Goal: Communication & Community: Answer question/provide support

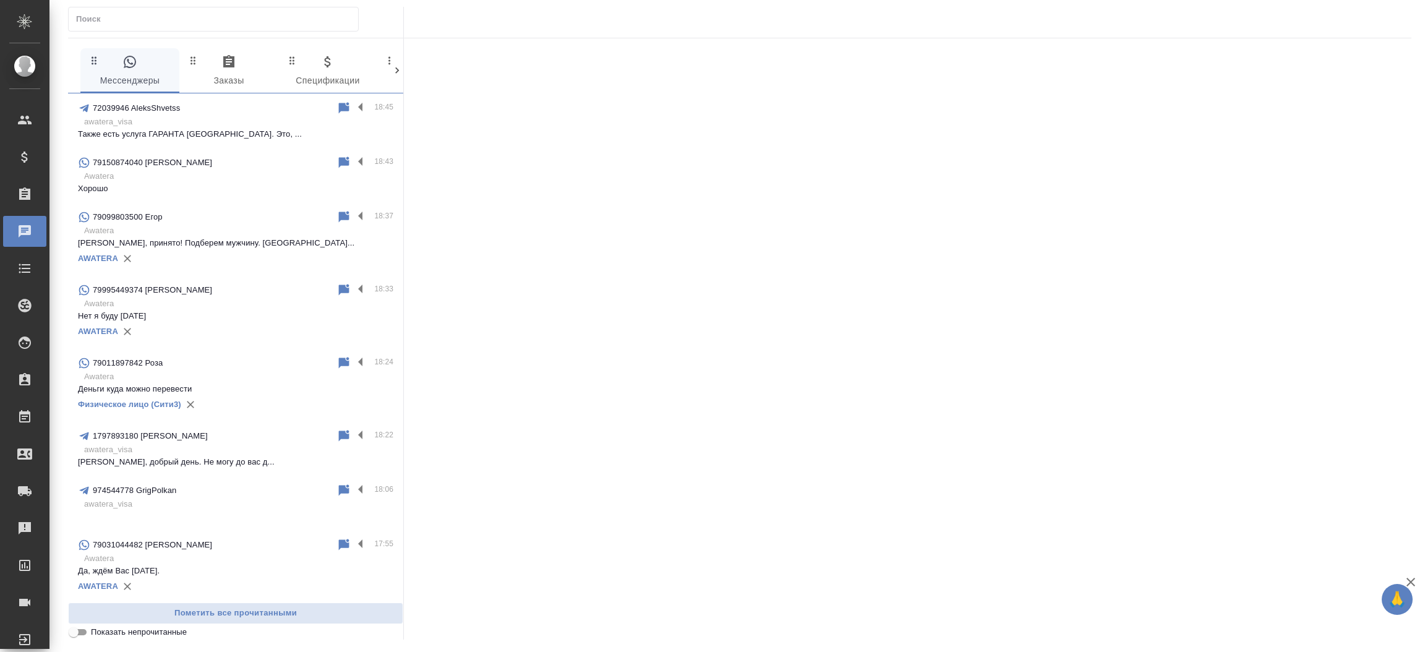
click at [86, 631] on input "Показать непрочитанные" at bounding box center [73, 631] width 45 height 15
checkbox input "true"
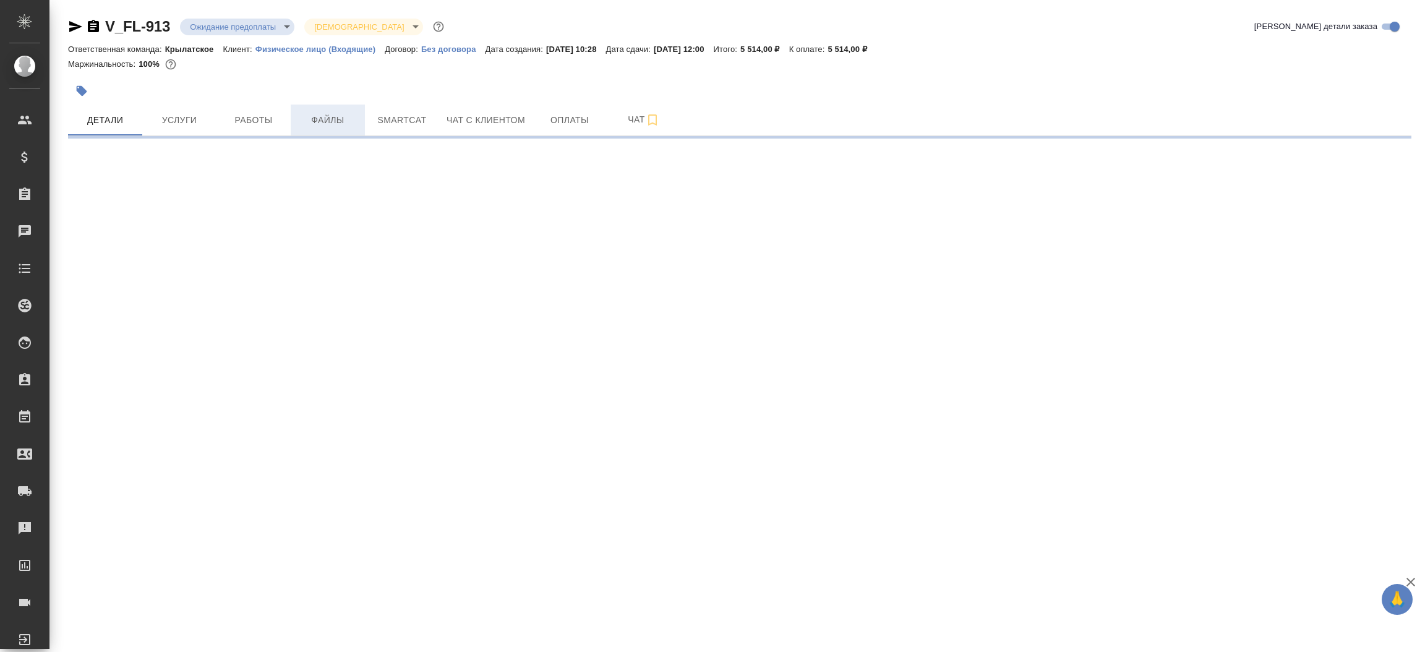
select select "RU"
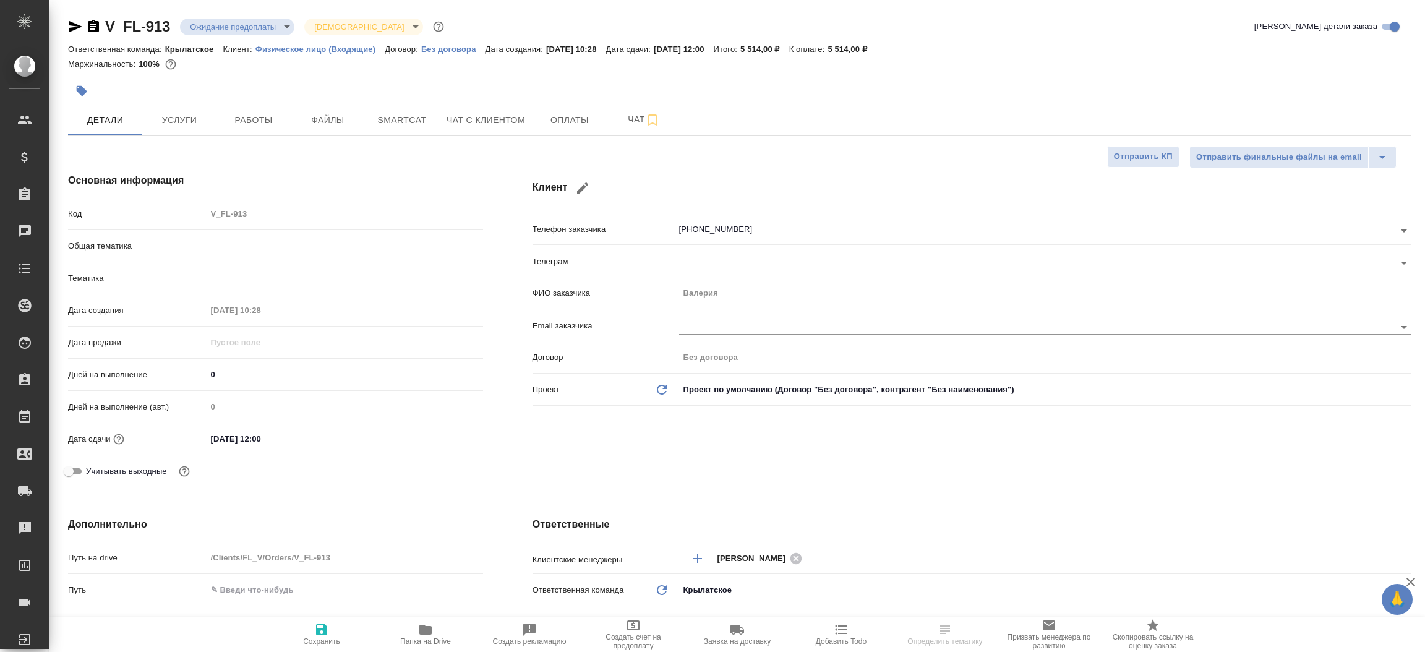
type textarea "x"
type input "Гудина Александра"
click at [500, 121] on span "Чат с клиентом" at bounding box center [485, 120] width 79 height 15
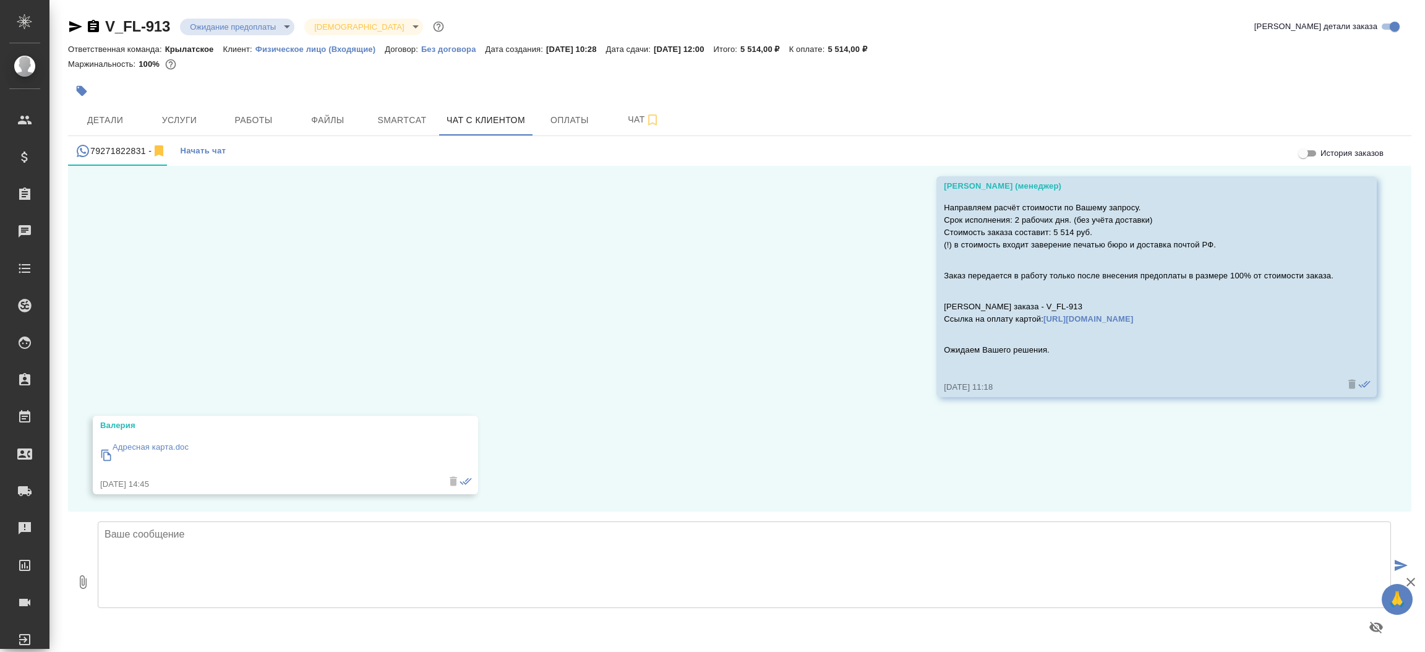
scroll to position [692, 0]
